Goal: Information Seeking & Learning: Learn about a topic

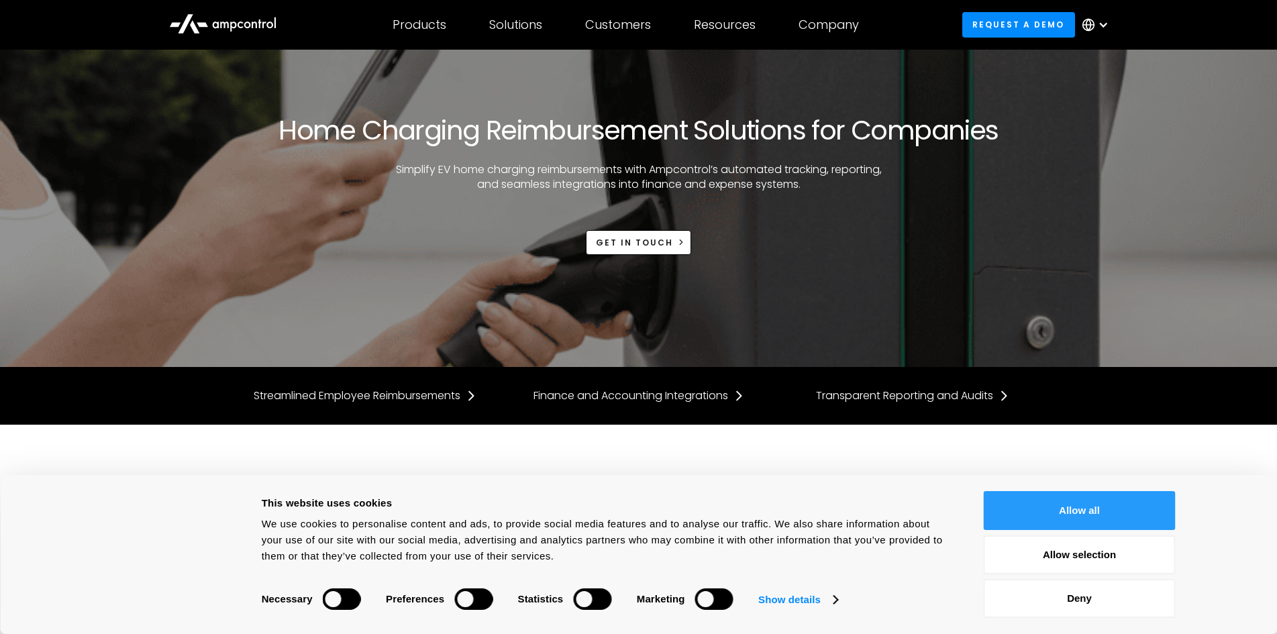
click at [1059, 510] on button "Allow all" at bounding box center [1079, 510] width 192 height 39
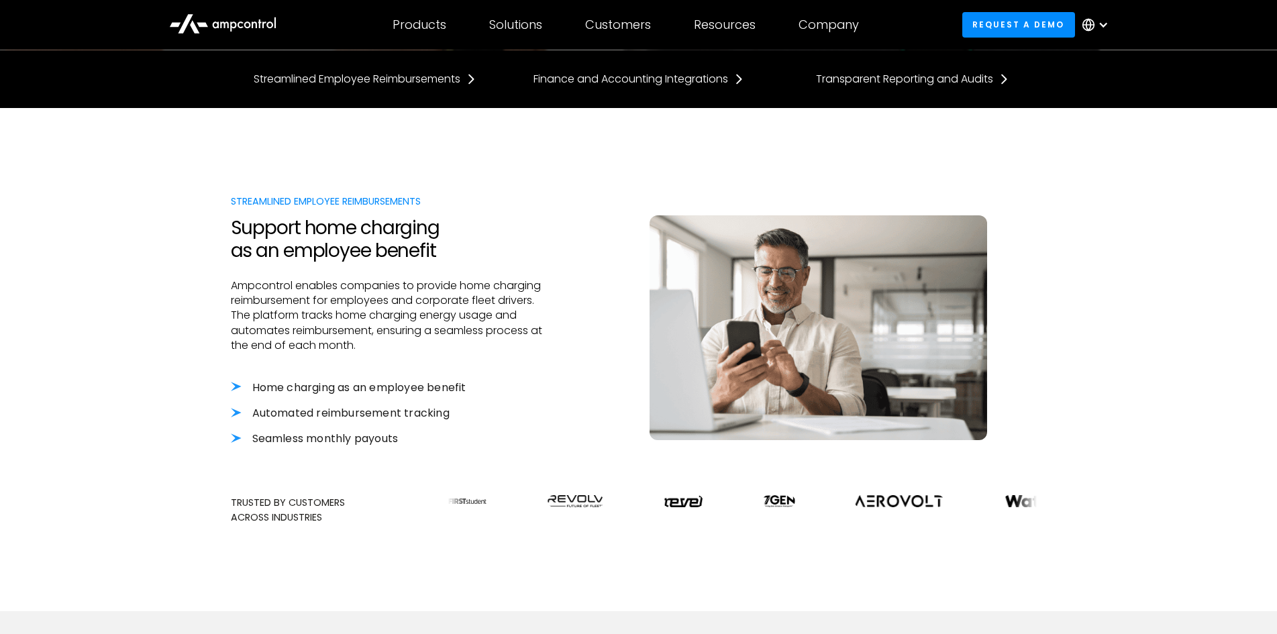
scroll to position [223, 0]
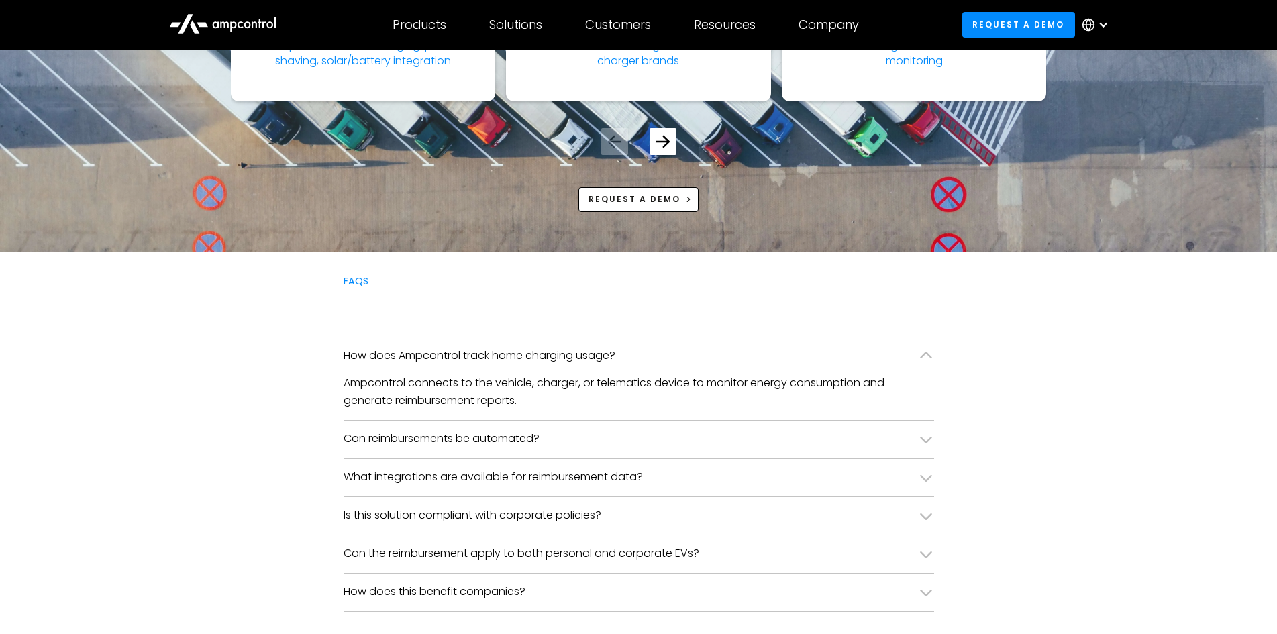
scroll to position [3103, 0]
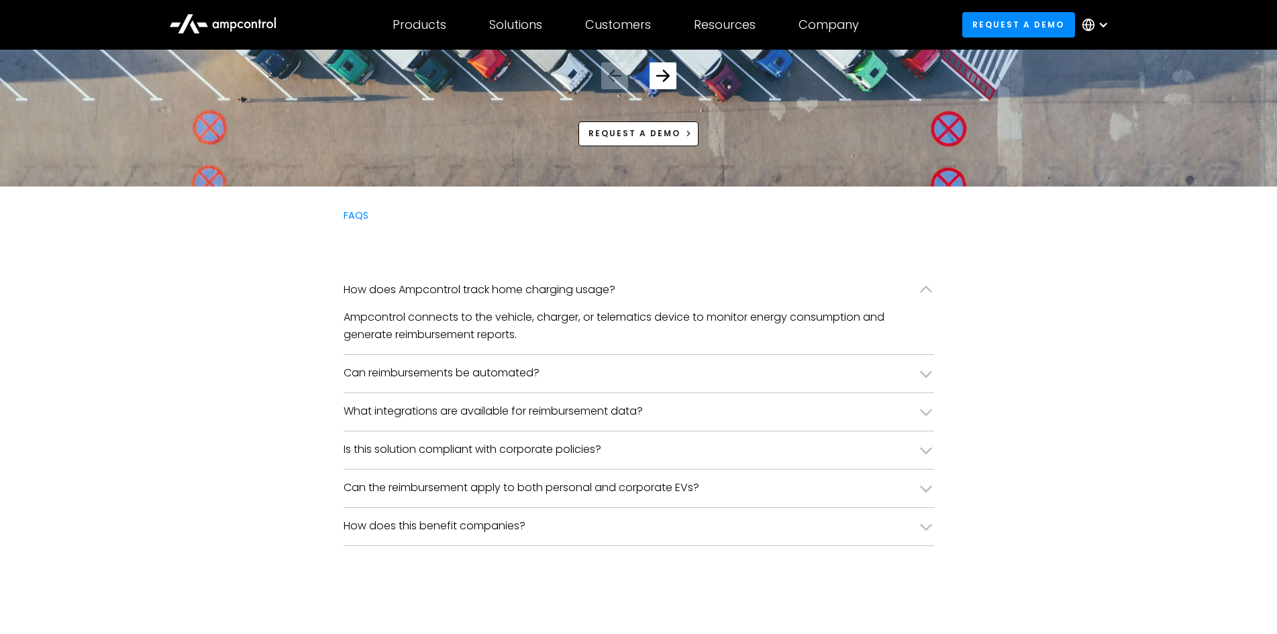
click at [553, 376] on div "Can reimbursements be automated?" at bounding box center [638, 374] width 590 height 38
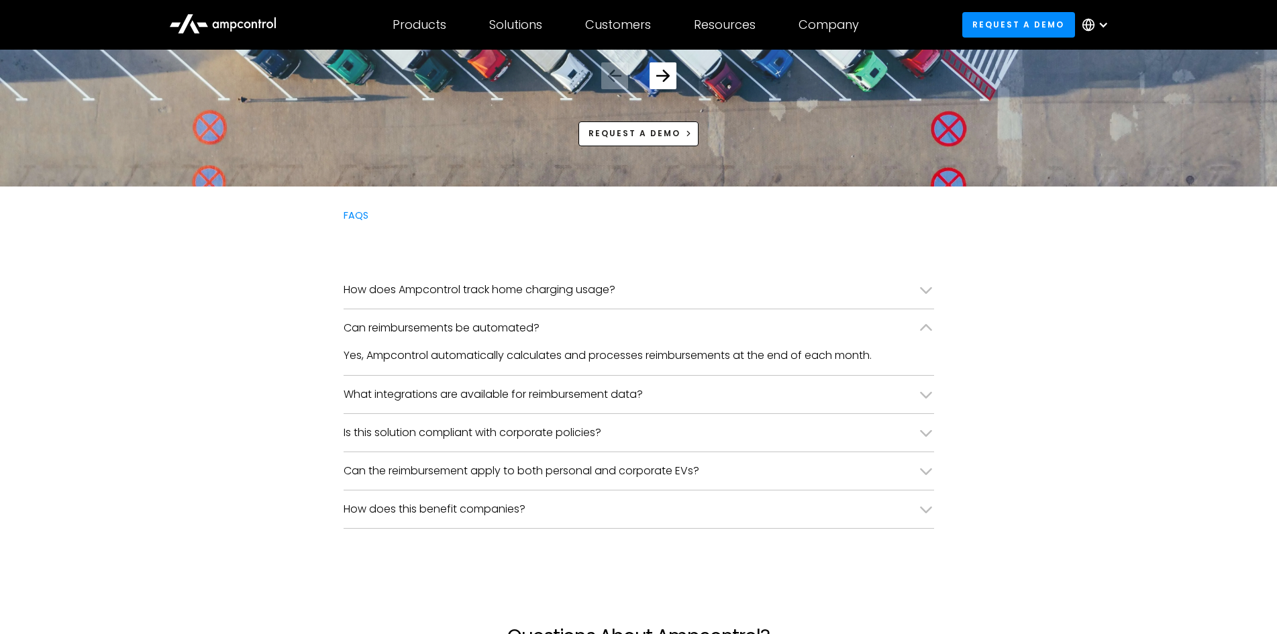
click at [605, 395] on div "What integrations are available for reimbursement data?" at bounding box center [492, 394] width 299 height 15
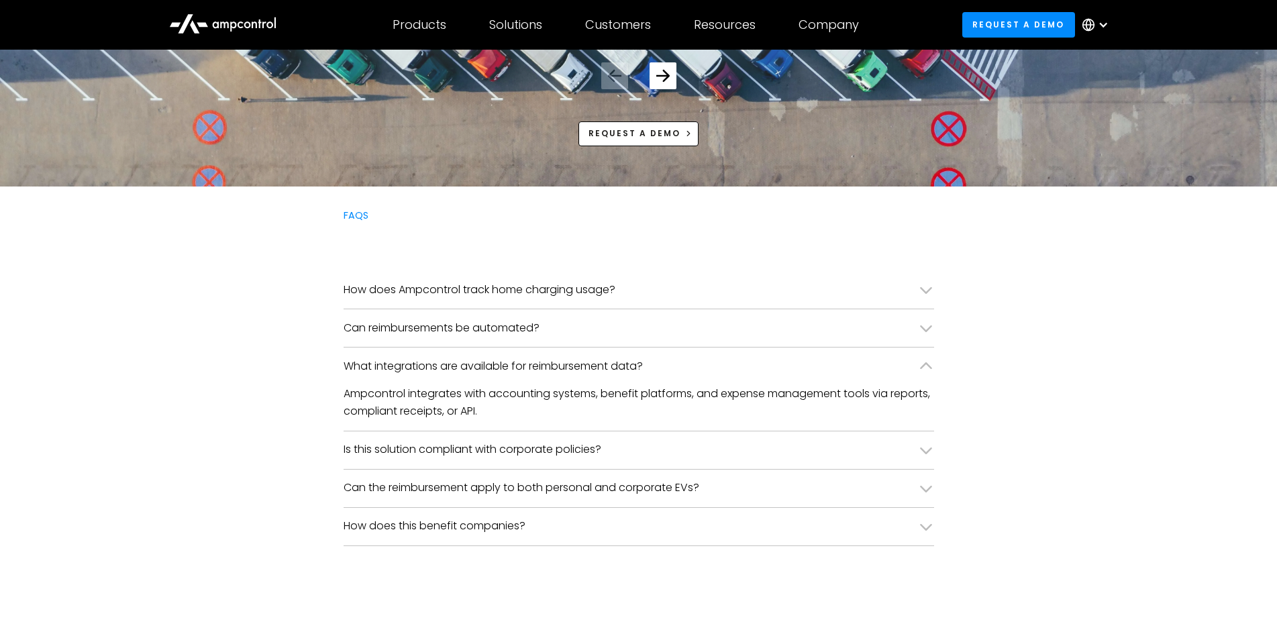
click at [631, 369] on div "What integrations are available for reimbursement data?" at bounding box center [492, 366] width 299 height 15
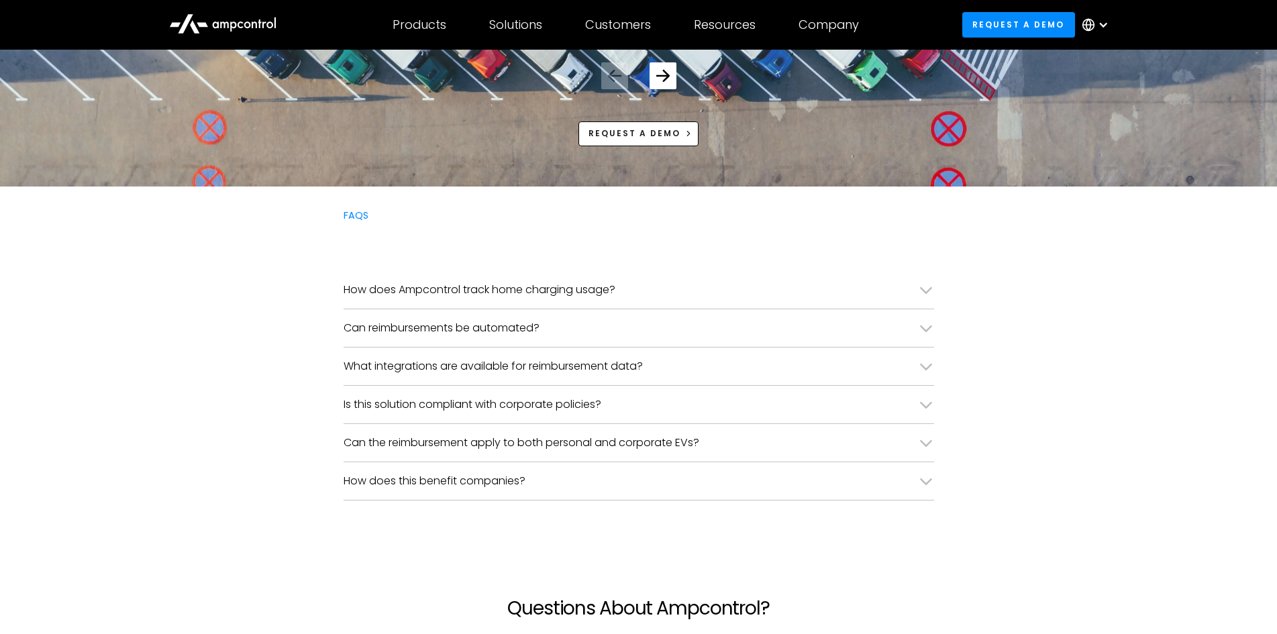
click at [567, 409] on div "Is this solution compliant with corporate policies?" at bounding box center [472, 404] width 258 height 15
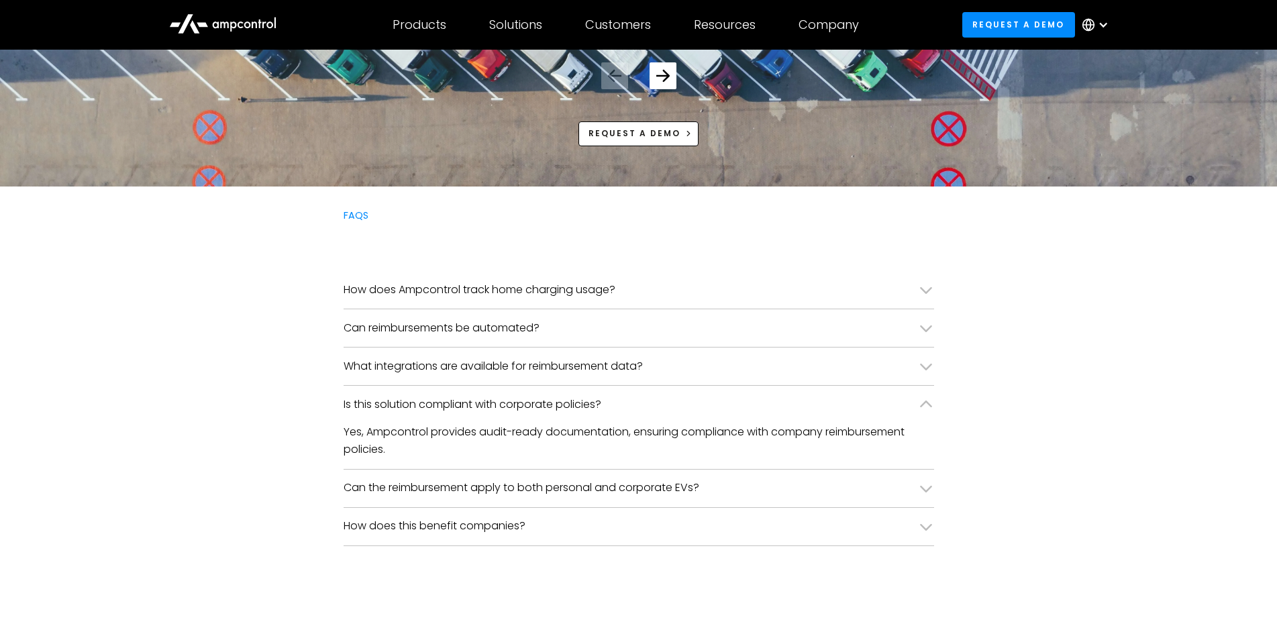
click at [567, 397] on div "Is this solution compliant with corporate policies?" at bounding box center [472, 404] width 258 height 15
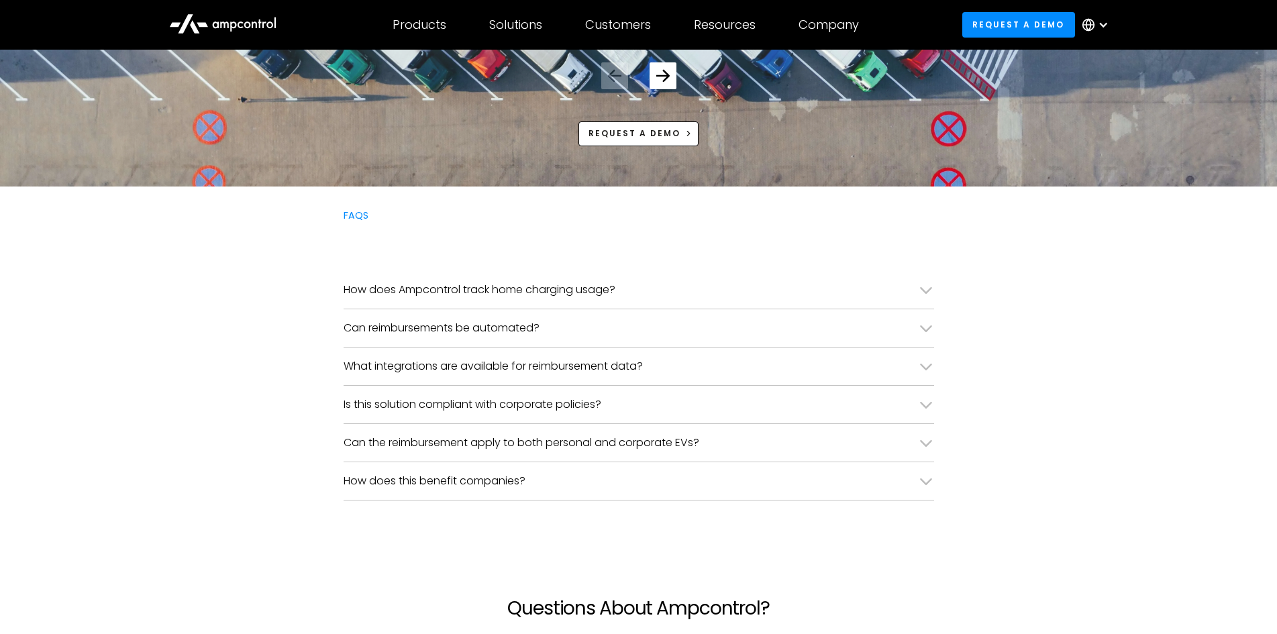
click at [590, 451] on div "Can the reimbursement apply to both personal and corporate EVs?" at bounding box center [638, 443] width 590 height 38
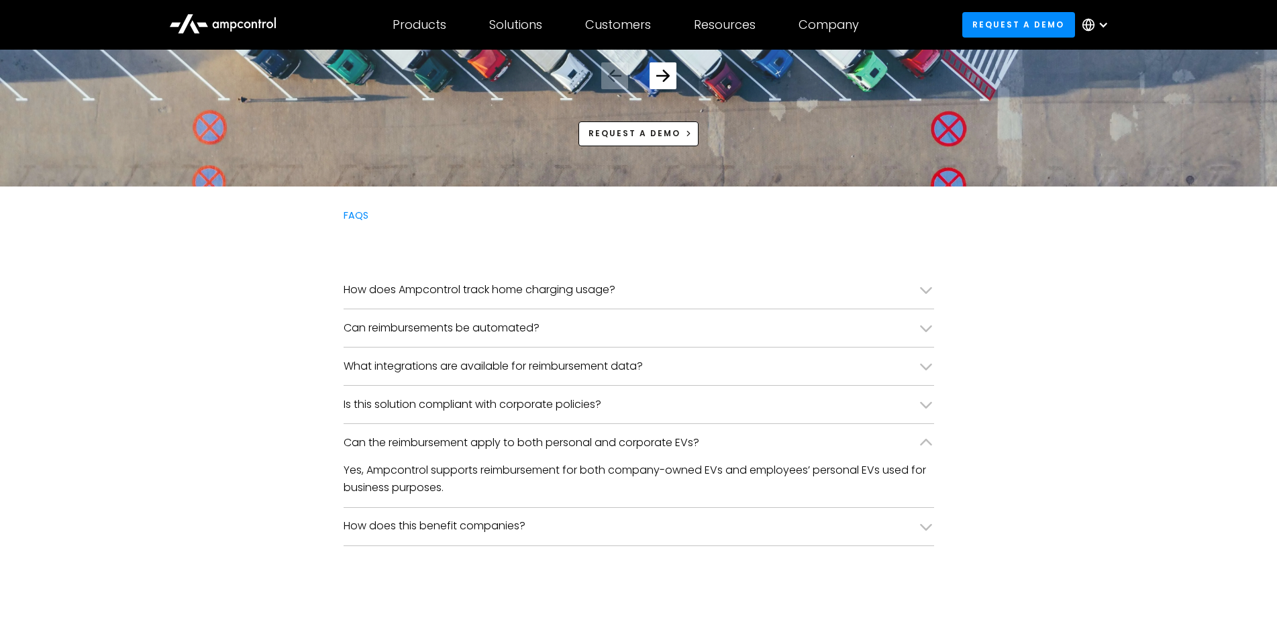
click at [586, 439] on div "Can the reimbursement apply to both personal and corporate EVs?" at bounding box center [521, 442] width 356 height 15
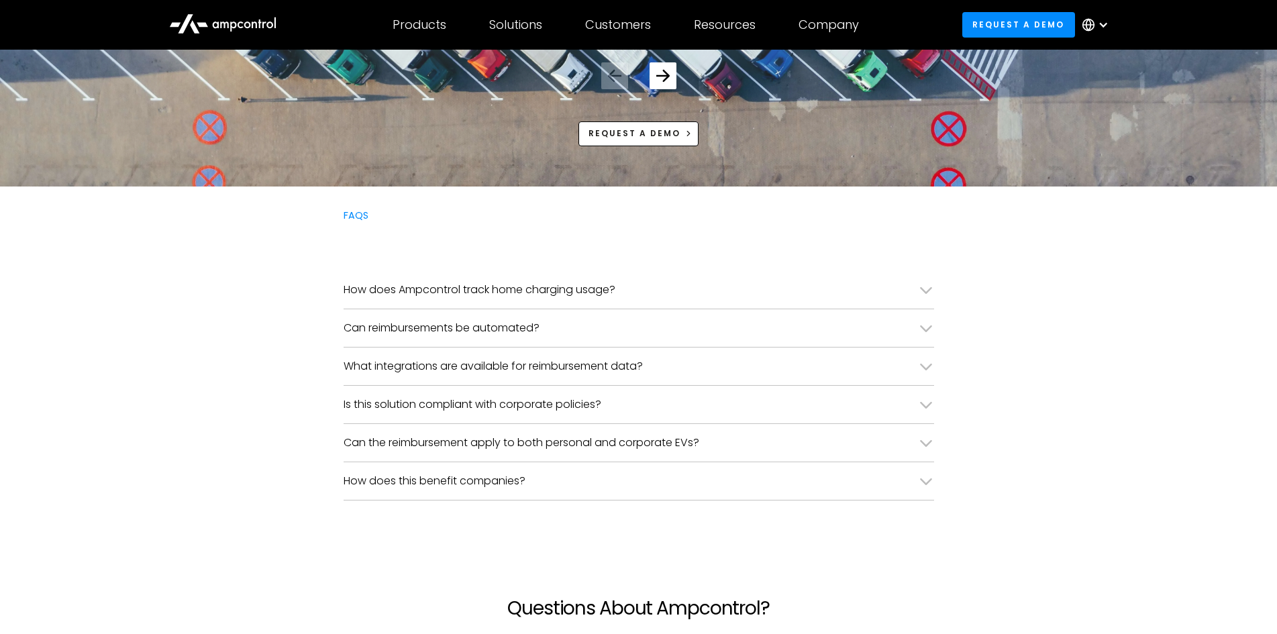
click at [521, 295] on div "How does Ampcontrol track home charging usage?" at bounding box center [479, 289] width 272 height 15
